Goal: Task Accomplishment & Management: Use online tool/utility

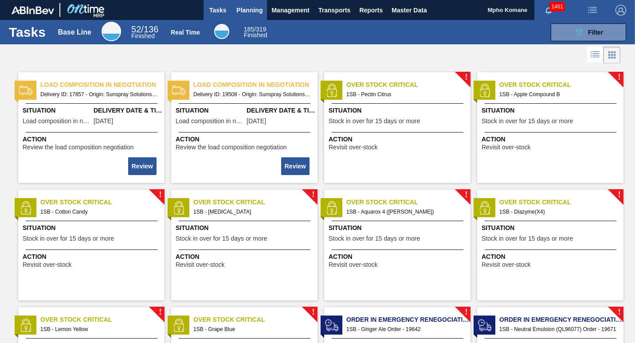
click at [256, 14] on span "Planning" at bounding box center [249, 10] width 26 height 11
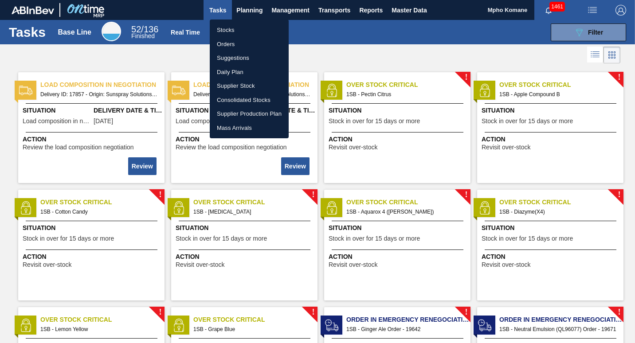
click at [236, 31] on li "Stocks" at bounding box center [249, 30] width 79 height 14
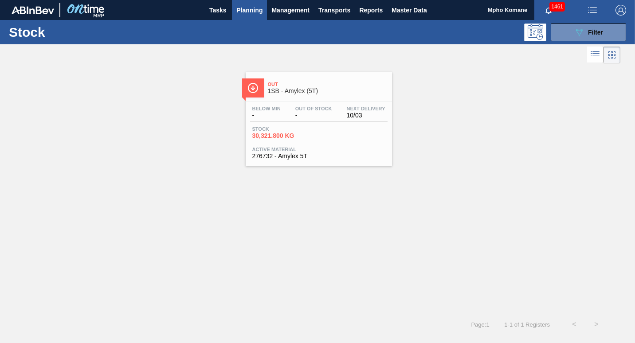
click at [309, 121] on div "Below Min - Out Of Stock - Next Delivery 10/03" at bounding box center [318, 114] width 137 height 16
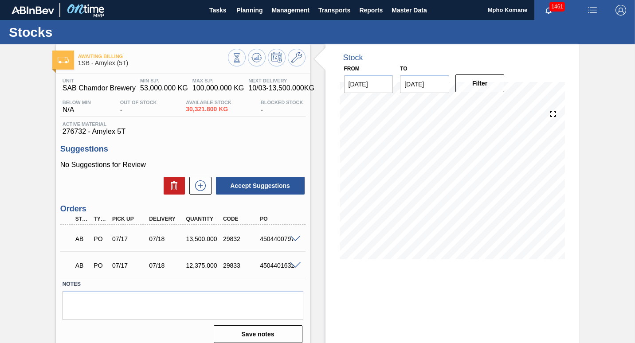
scroll to position [38, 0]
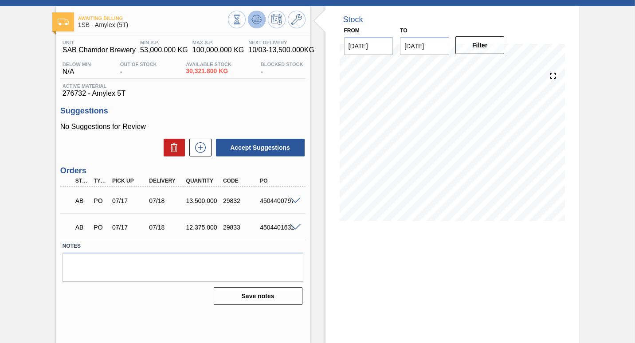
click at [257, 21] on icon at bounding box center [256, 19] width 6 height 4
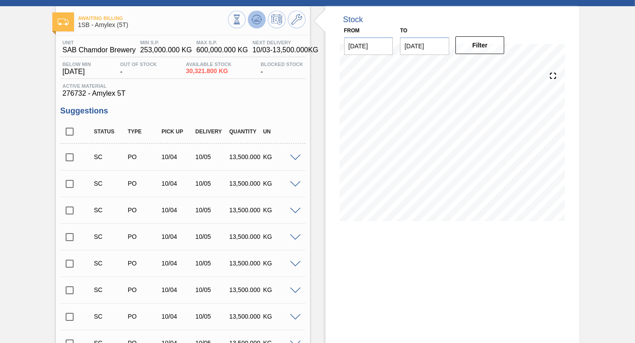
click at [256, 19] on icon at bounding box center [256, 19] width 11 height 11
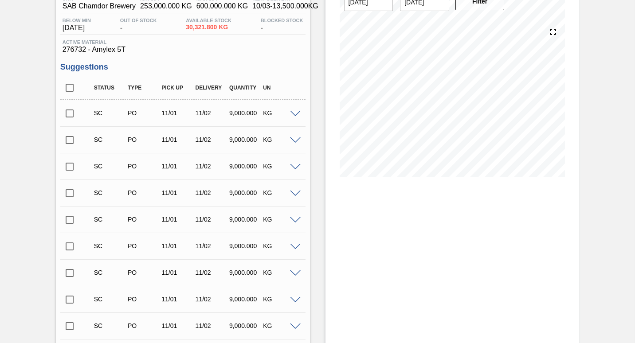
scroll to position [0, 0]
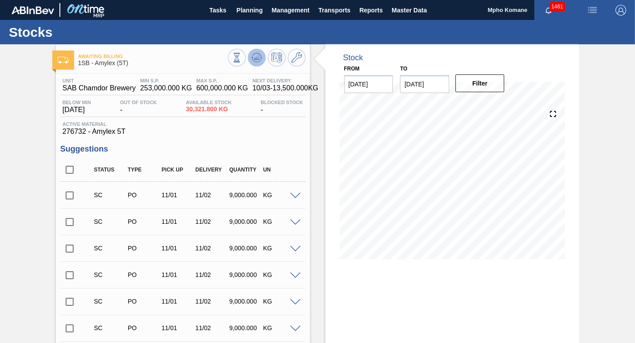
click at [254, 58] on icon at bounding box center [256, 57] width 6 height 4
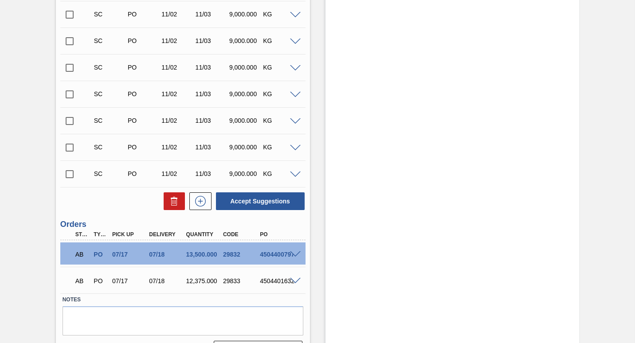
scroll to position [1595, 0]
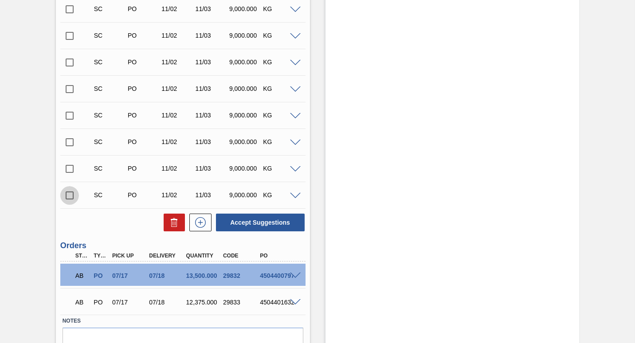
click at [69, 194] on input "checkbox" at bounding box center [69, 195] width 19 height 19
click at [253, 222] on button "Accept Suggestions" at bounding box center [260, 223] width 89 height 18
checkbox input "false"
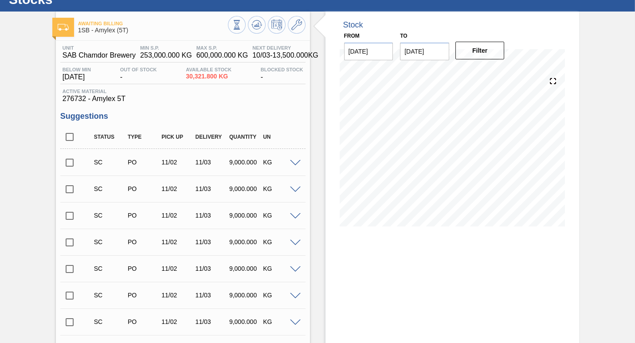
scroll to position [0, 0]
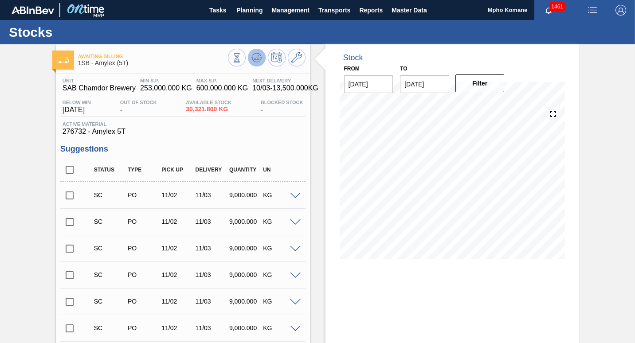
click at [255, 60] on icon at bounding box center [256, 57] width 11 height 11
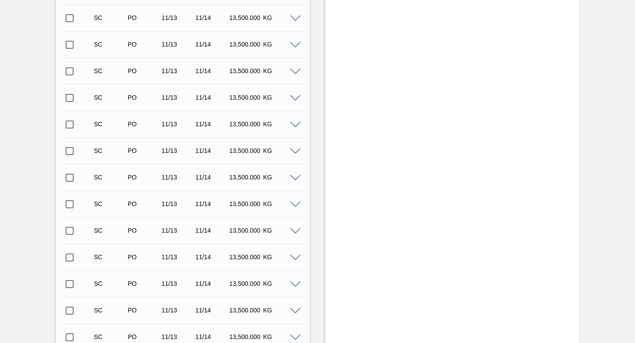
scroll to position [44, 0]
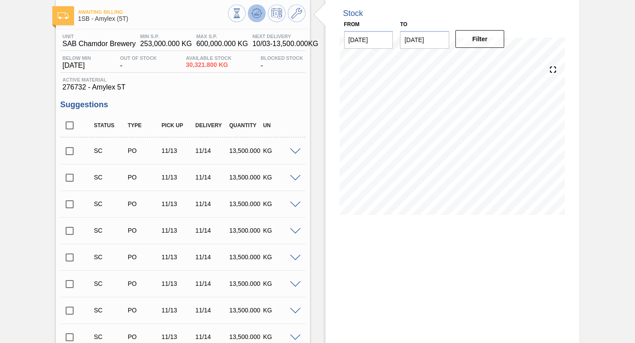
click at [256, 15] on icon at bounding box center [256, 13] width 6 height 4
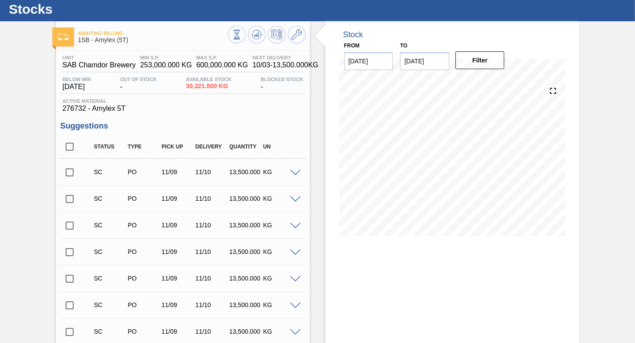
scroll to position [0, 0]
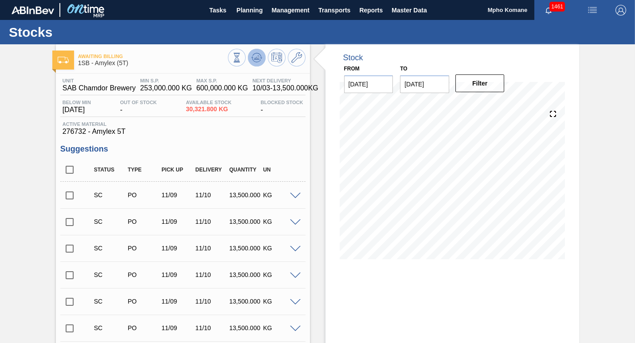
click at [257, 57] on icon at bounding box center [256, 57] width 6 height 4
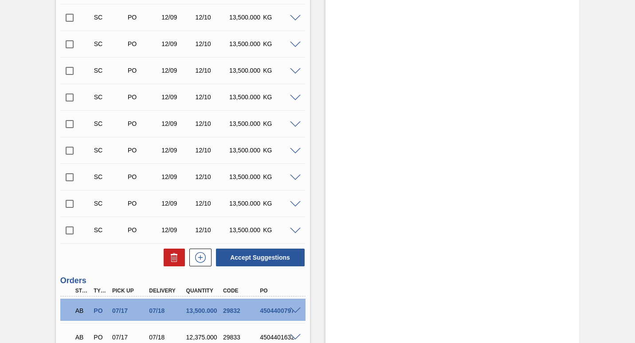
scroll to position [1064, 0]
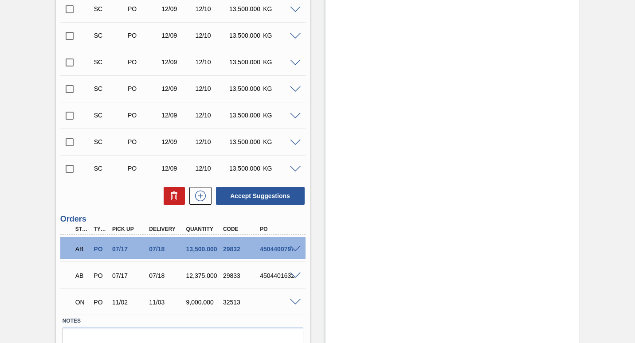
click at [69, 169] on input "checkbox" at bounding box center [69, 169] width 19 height 19
click at [242, 198] on button "Accept Suggestions" at bounding box center [260, 196] width 89 height 18
checkbox input "false"
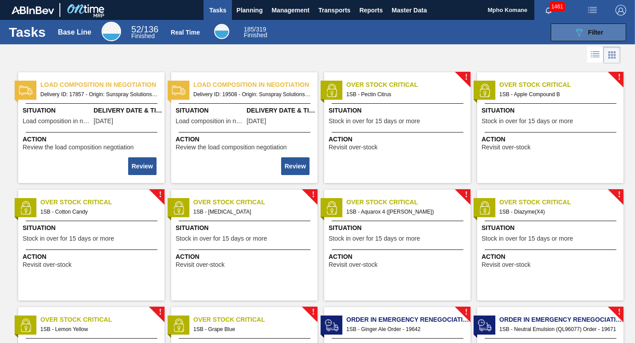
click at [575, 32] on icon "089F7B8B-B2A5-4AFE-B5C0-19BA573D28AC" at bounding box center [578, 32] width 11 height 11
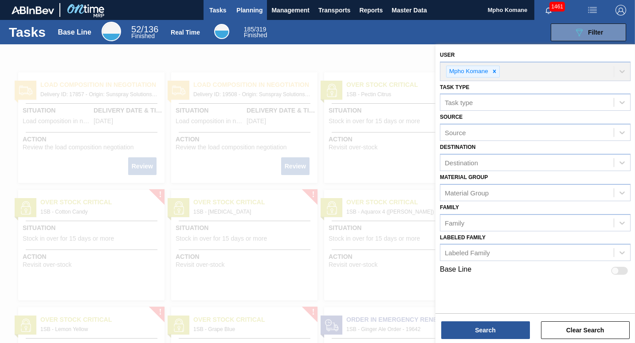
click at [257, 11] on span "Planning" at bounding box center [249, 10] width 26 height 11
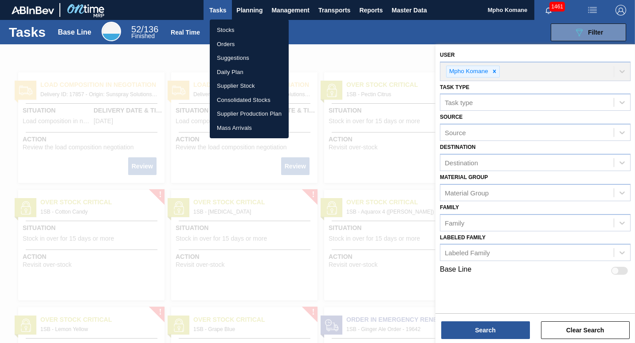
click at [235, 30] on li "Stocks" at bounding box center [249, 30] width 79 height 14
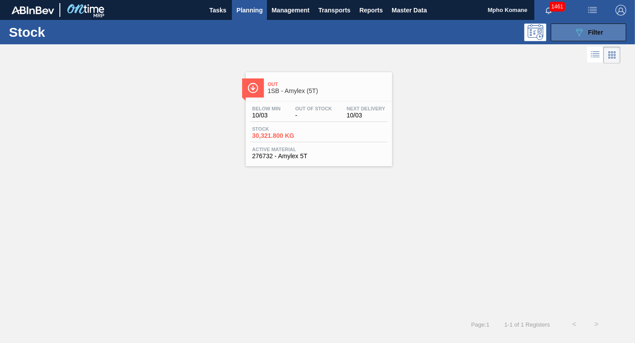
click at [586, 39] on button "089F7B8B-B2A5-4AFE-B5C0-19BA573D28AC Filter" at bounding box center [587, 32] width 75 height 18
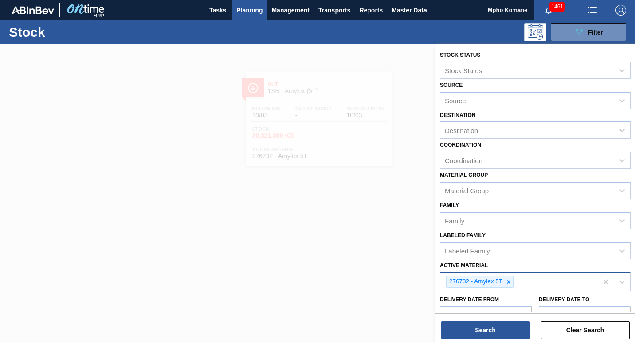
click at [519, 281] on div "276732 - Amylex 5T" at bounding box center [518, 282] width 157 height 18
type Material "276884"
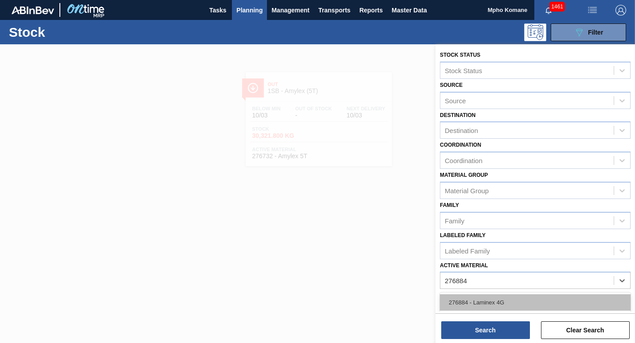
click at [491, 302] on div "276884 - Laminex 4G" at bounding box center [535, 302] width 191 height 16
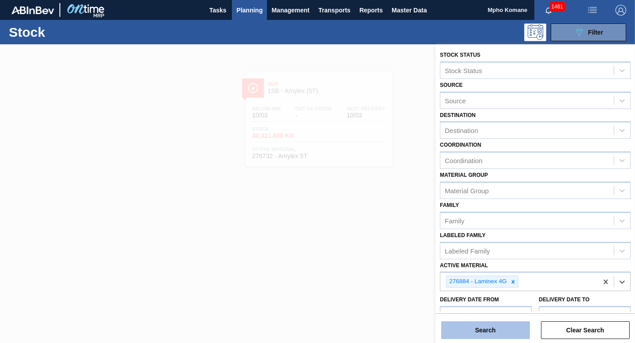
click at [487, 325] on button "Search" at bounding box center [485, 330] width 89 height 18
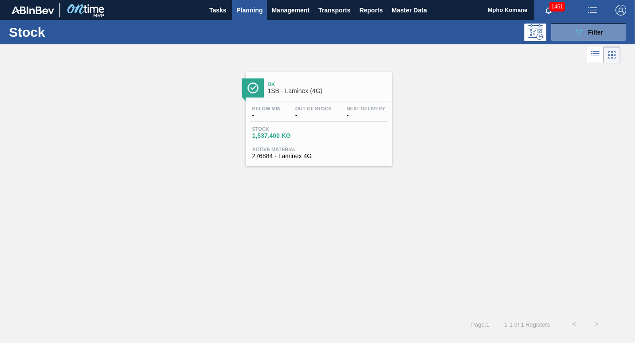
click at [306, 128] on span "Stock" at bounding box center [283, 128] width 62 height 5
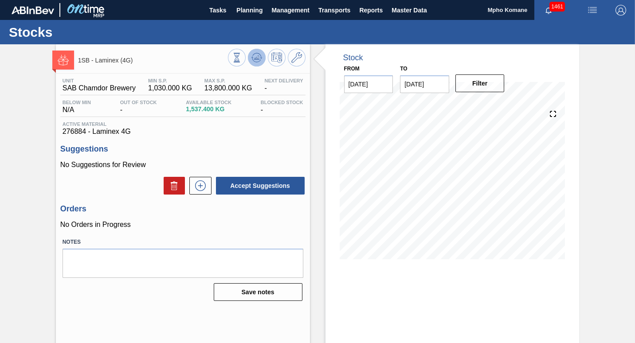
click at [255, 60] on icon at bounding box center [256, 57] width 11 height 11
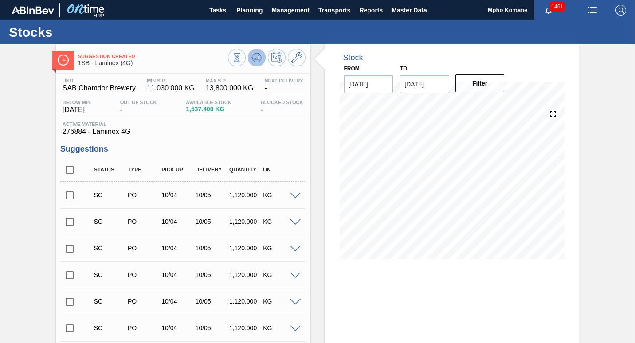
click at [255, 58] on icon at bounding box center [256, 57] width 6 height 4
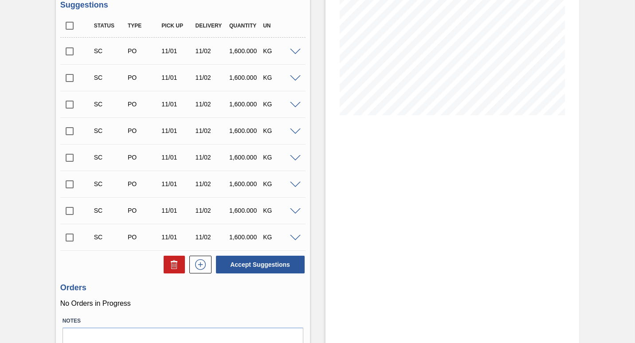
scroll to position [11, 0]
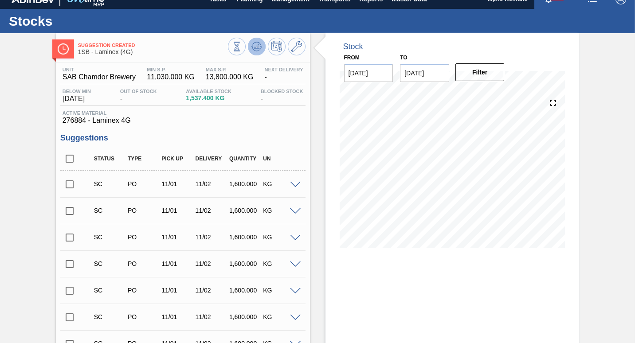
click at [253, 47] on icon at bounding box center [256, 46] width 6 height 4
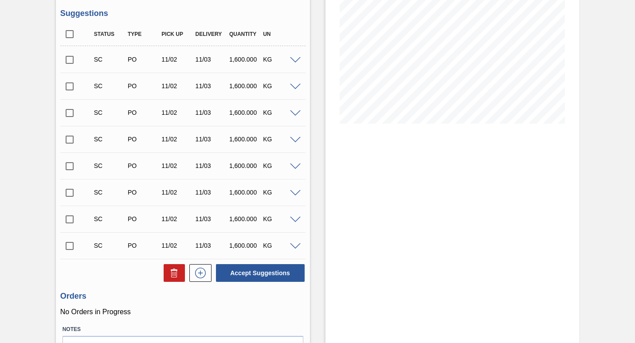
scroll to position [144, 0]
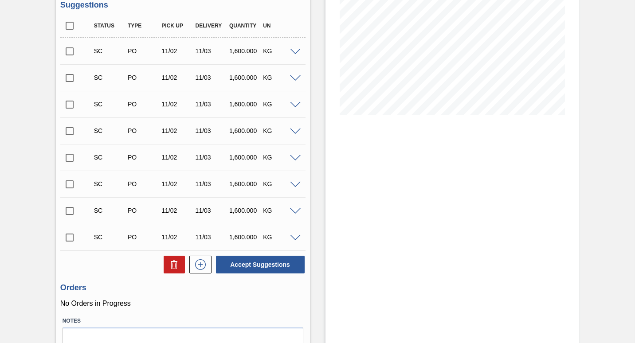
click at [70, 239] on input "checkbox" at bounding box center [69, 237] width 19 height 19
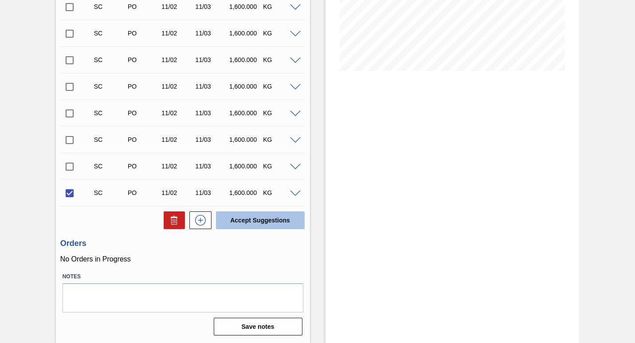
click at [258, 219] on button "Accept Suggestions" at bounding box center [260, 220] width 89 height 18
checkbox input "false"
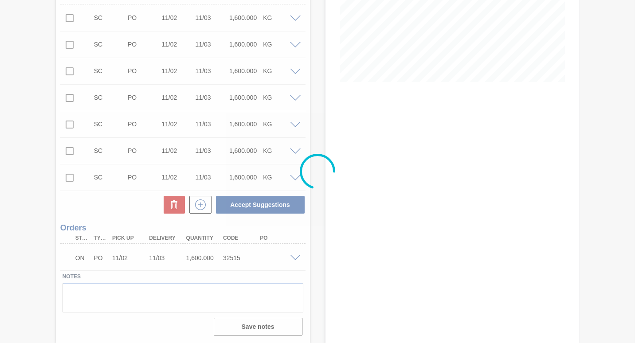
scroll to position [177, 0]
